Goal: Transaction & Acquisition: Purchase product/service

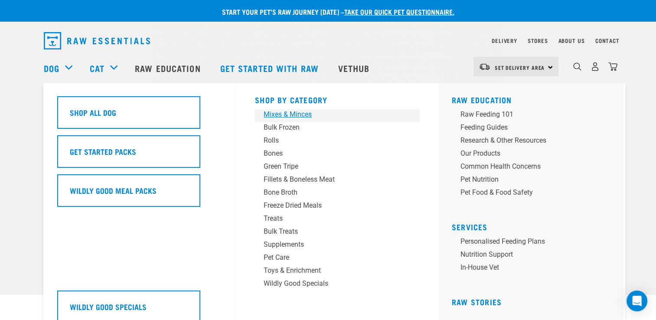
click at [286, 113] on div "Mixes & Minces" at bounding box center [331, 114] width 135 height 10
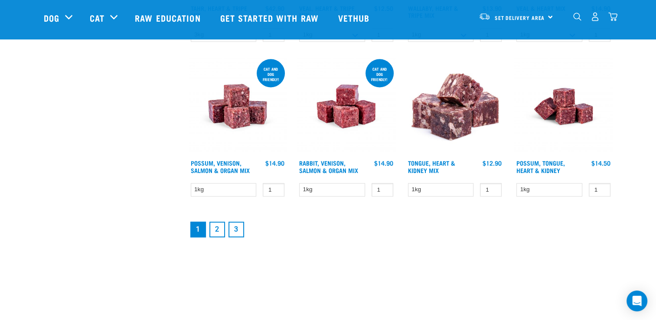
scroll to position [1169, 0]
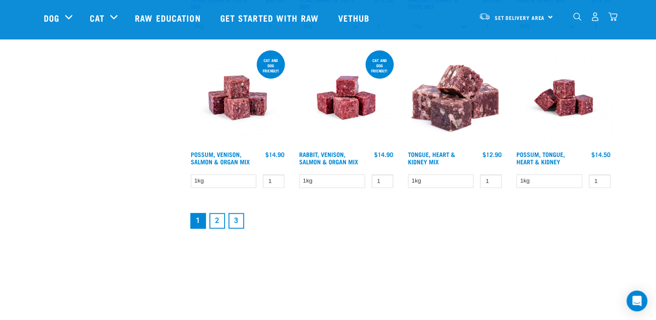
click at [217, 225] on link "2" at bounding box center [217, 221] width 16 height 16
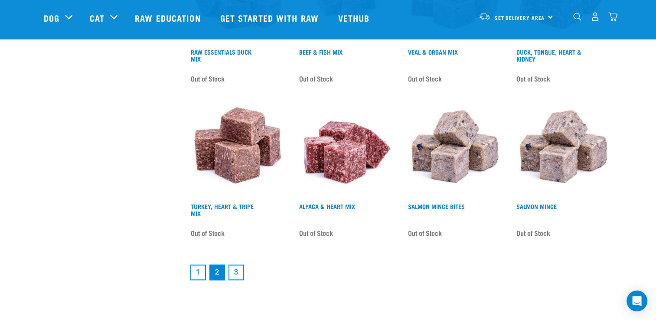
scroll to position [1141, 0]
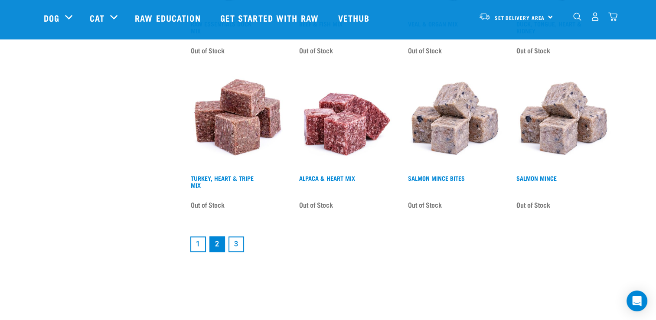
click at [237, 240] on link "3" at bounding box center [237, 244] width 16 height 16
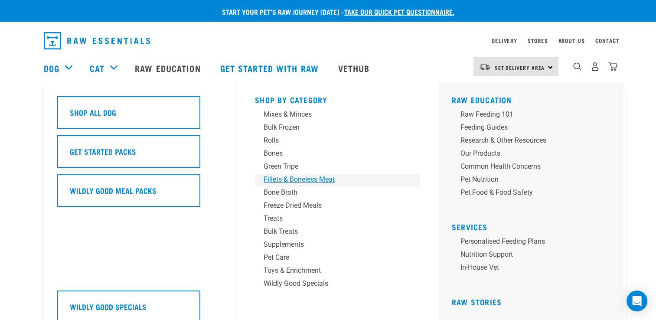
click at [290, 178] on div "Fillets & Boneless Meat" at bounding box center [331, 179] width 135 height 10
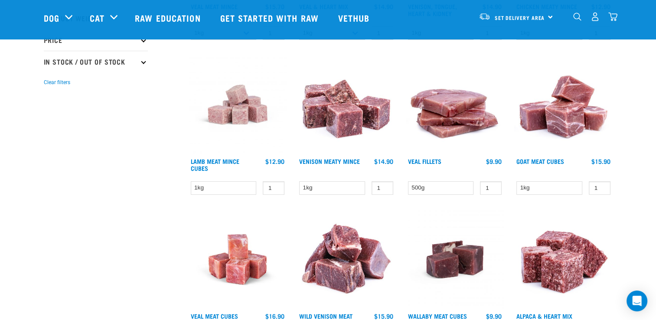
scroll to position [231, 0]
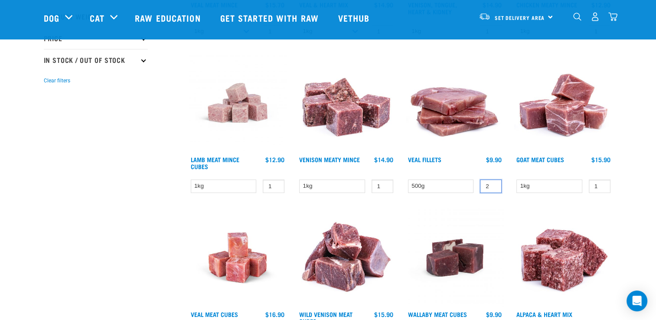
click at [493, 183] on input "2" at bounding box center [491, 186] width 22 height 13
type input "3"
click at [493, 183] on input "3" at bounding box center [491, 186] width 22 height 13
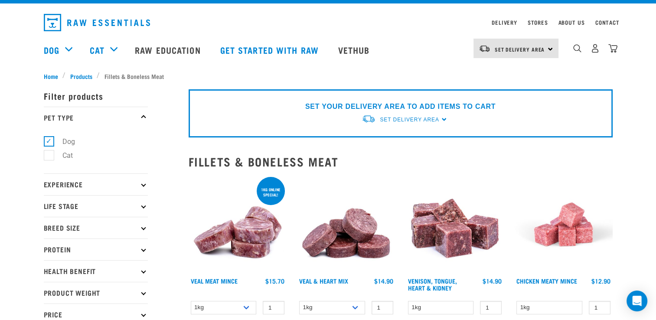
scroll to position [25, 0]
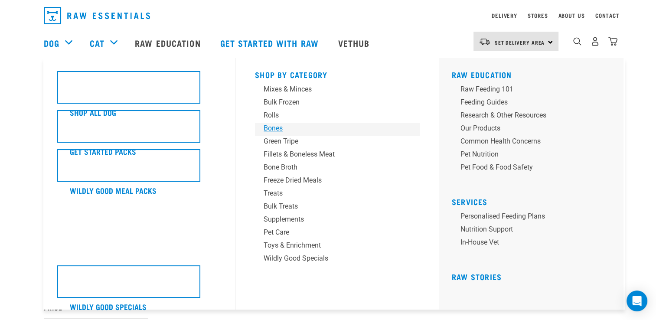
click at [275, 126] on div "Bones" at bounding box center [331, 128] width 135 height 10
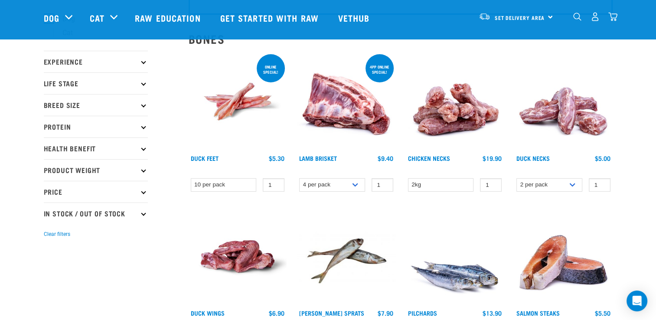
scroll to position [79, 0]
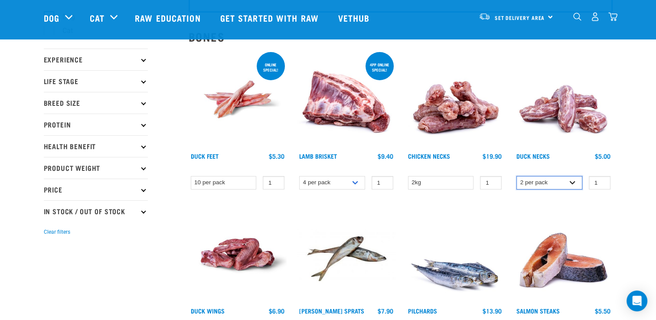
click at [572, 181] on select "2 per pack 6 per pack" at bounding box center [550, 182] width 66 height 13
select select "810"
click at [517, 176] on select "2 per pack 6 per pack" at bounding box center [550, 182] width 66 height 13
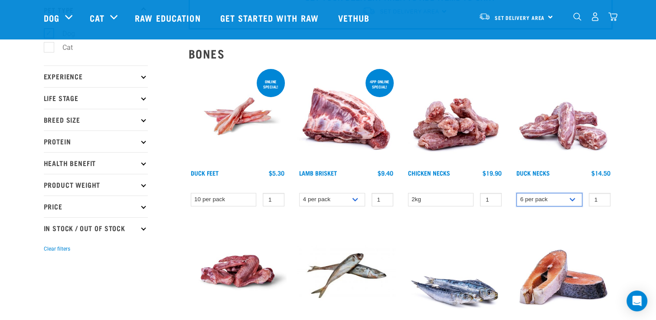
scroll to position [66, 0]
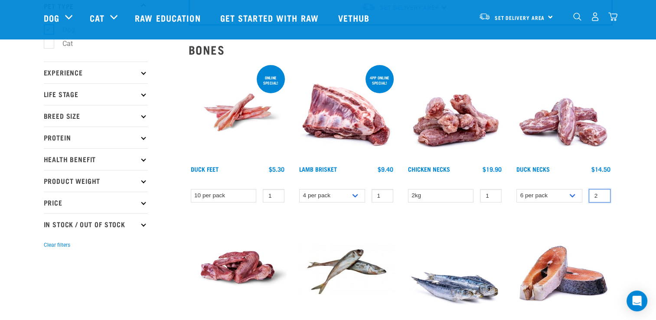
type input "2"
click at [602, 193] on input "2" at bounding box center [600, 195] width 22 height 13
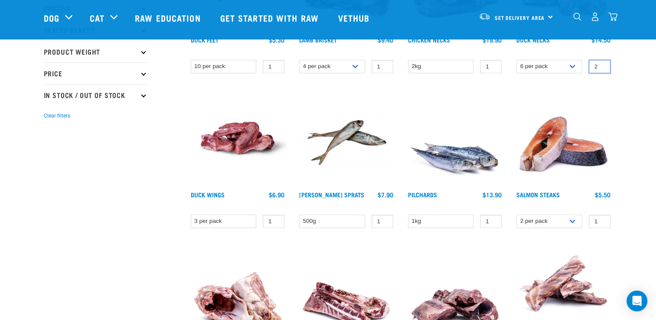
scroll to position [199, 0]
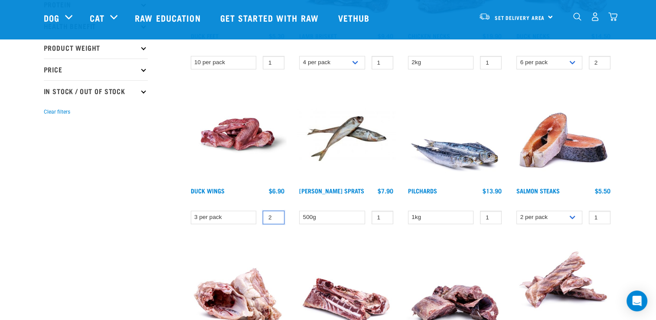
click at [276, 214] on input "2" at bounding box center [274, 217] width 22 height 13
type input "3"
click at [276, 214] on input "3" at bounding box center [274, 217] width 22 height 13
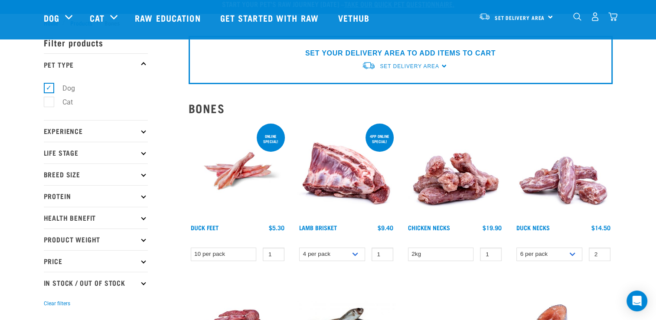
scroll to position [0, 0]
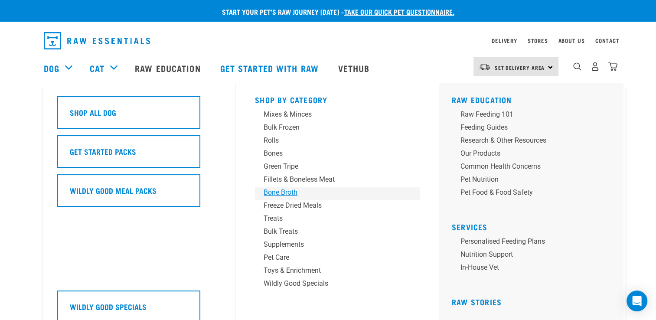
click at [288, 191] on div "Bone Broth" at bounding box center [331, 192] width 135 height 10
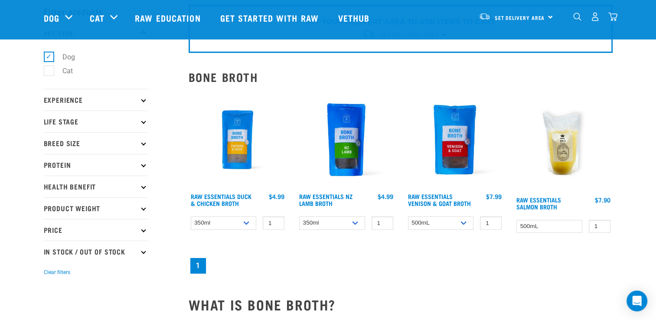
scroll to position [38, 0]
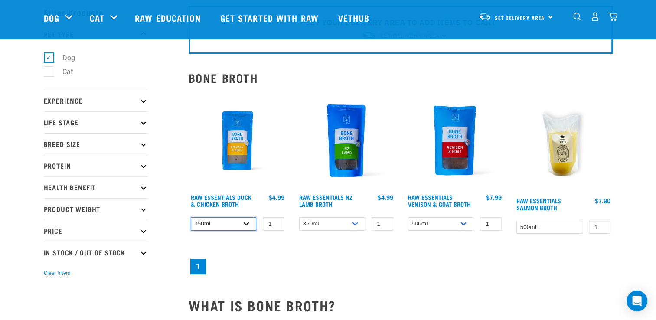
click at [248, 221] on select "350ml Bulk (40 pack)" at bounding box center [224, 223] width 66 height 13
click at [191, 217] on select "350ml Bulk (40 pack)" at bounding box center [224, 223] width 66 height 13
click at [250, 219] on select "350ml Bulk (40 pack)" at bounding box center [224, 223] width 66 height 13
select select "948"
click at [191, 217] on select "350ml Bulk (40 pack)" at bounding box center [224, 223] width 66 height 13
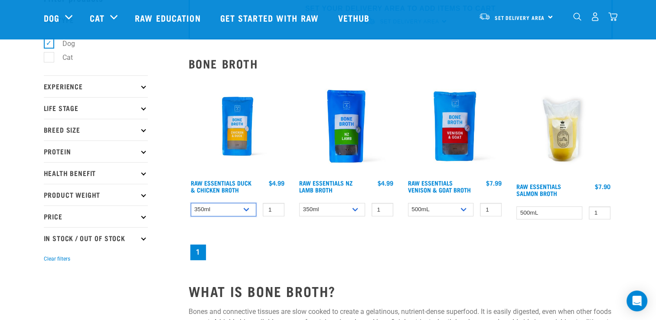
scroll to position [0, 0]
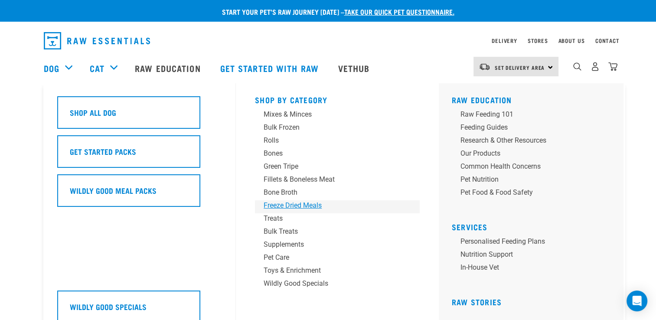
click at [298, 205] on div "Freeze Dried Meals" at bounding box center [331, 205] width 135 height 10
click at [299, 178] on div "Fillets & Boneless Meat" at bounding box center [331, 179] width 135 height 10
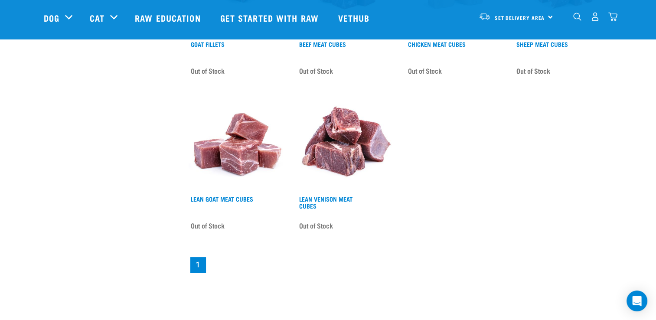
scroll to position [657, 0]
